Goal: Task Accomplishment & Management: Manage account settings

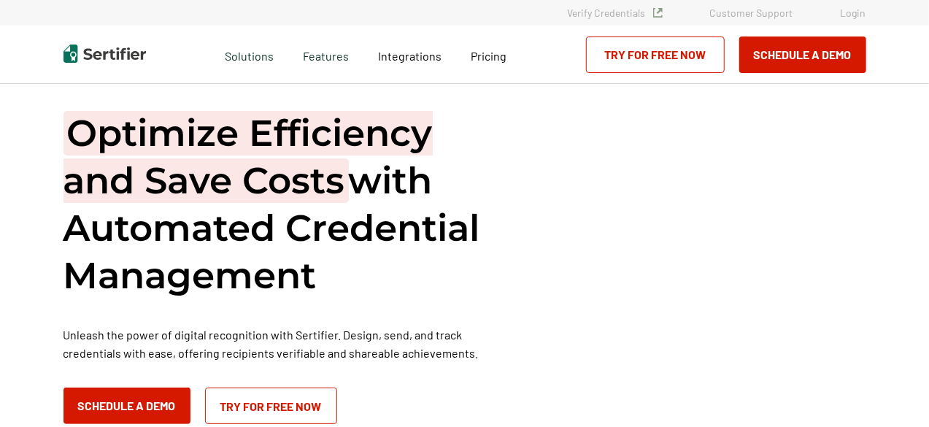
click at [850, 12] on link "Login" at bounding box center [854, 13] width 26 height 12
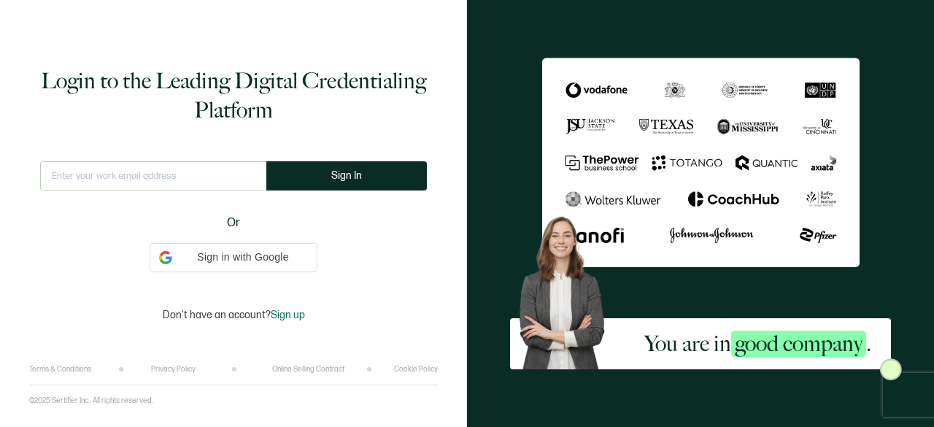
type input "[EMAIL_ADDRESS][DOMAIN_NAME]"
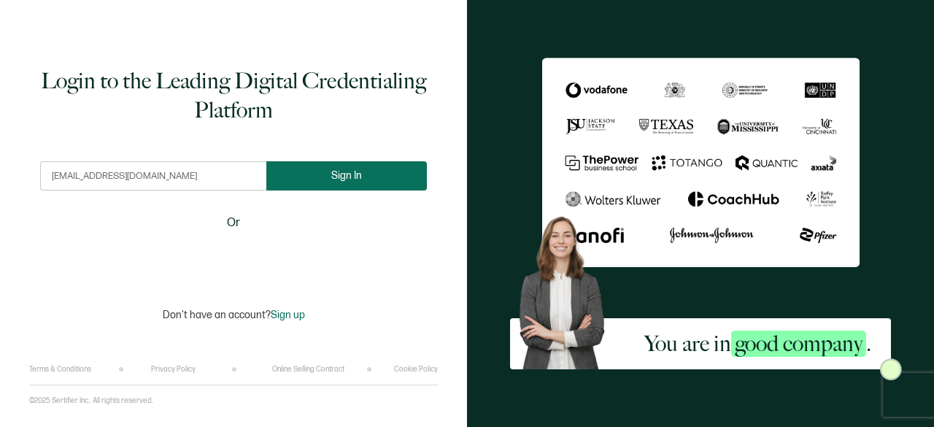
click at [348, 177] on span "Sign In" at bounding box center [346, 175] width 31 height 11
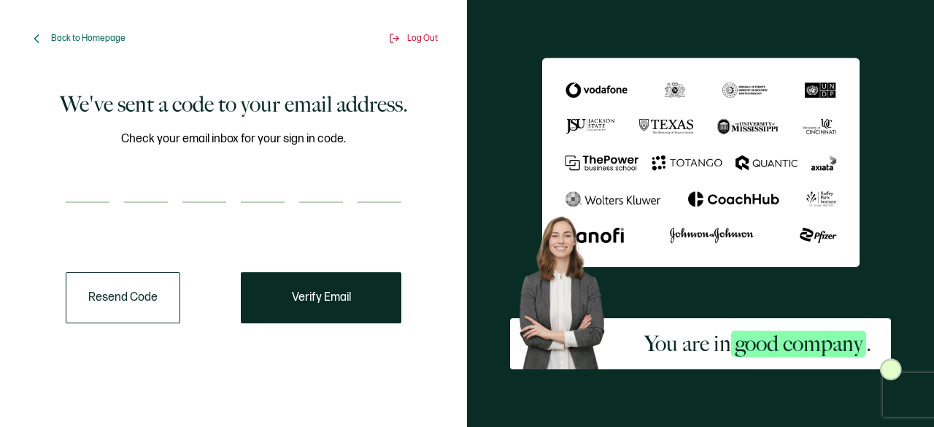
click at [87, 196] on input "number" at bounding box center [88, 188] width 44 height 29
type input "2"
type input "0"
type input "1"
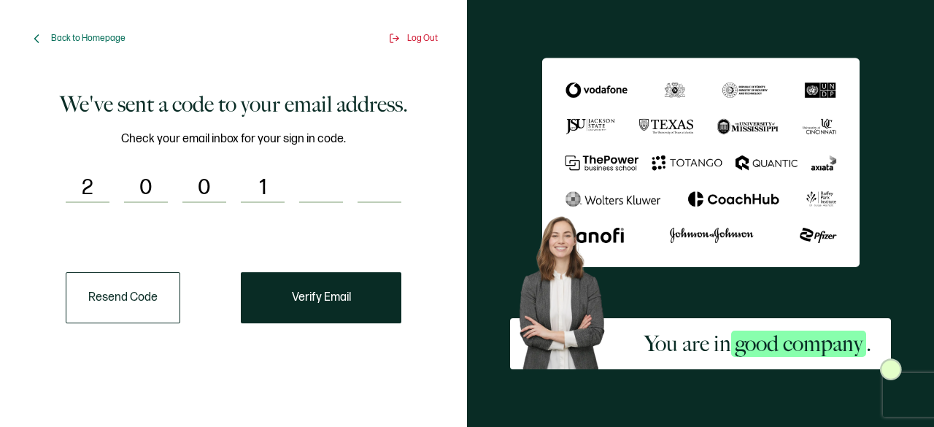
type input "0"
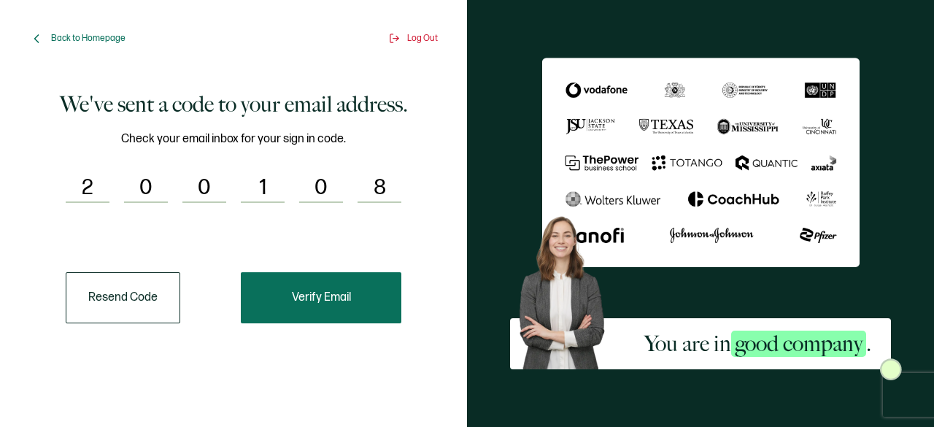
type input "8"
click at [328, 282] on button "Verify Email" at bounding box center [321, 297] width 161 height 51
